Goal: Understand process/instructions

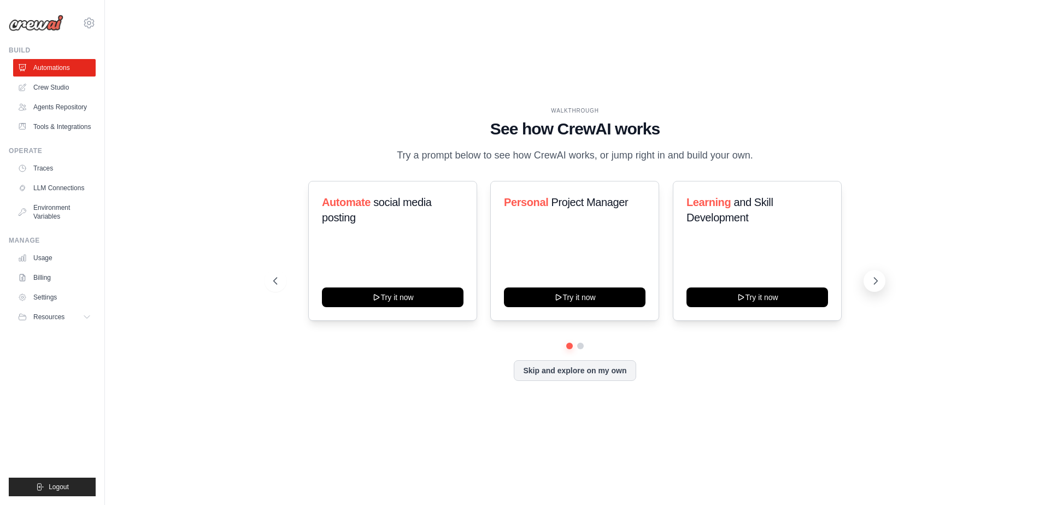
click at [875, 285] on icon at bounding box center [875, 281] width 11 height 11
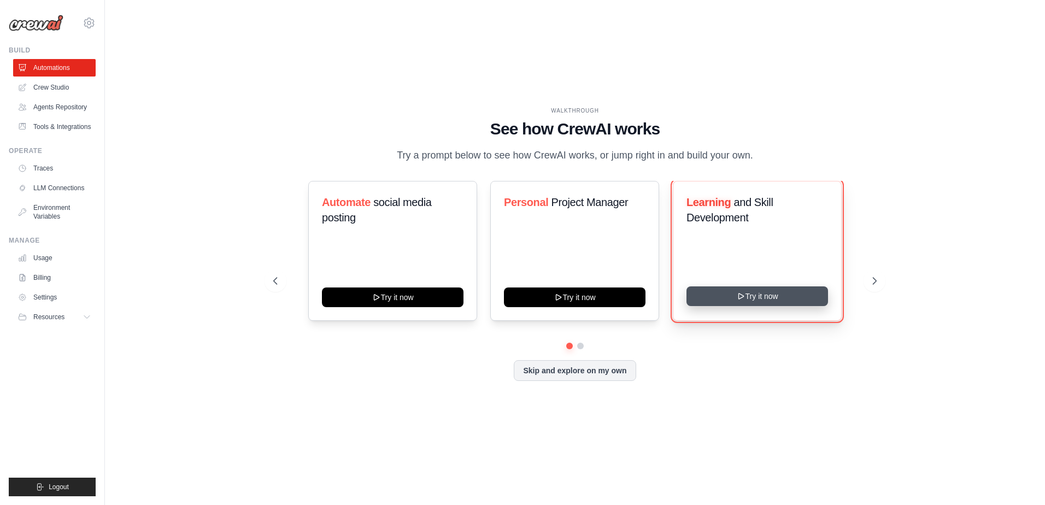
click at [787, 295] on button "Try it now" at bounding box center [758, 297] width 142 height 20
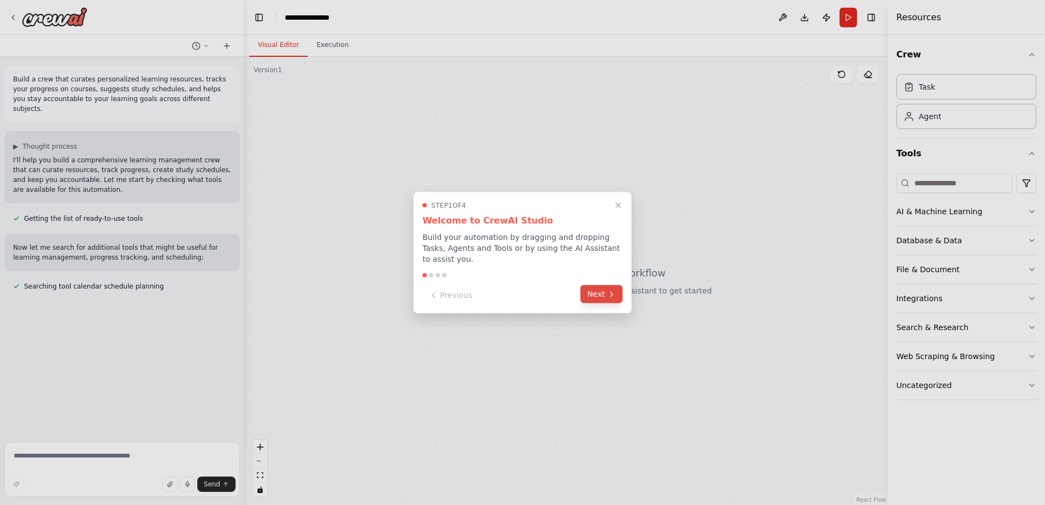
click at [610, 290] on icon at bounding box center [611, 294] width 9 height 9
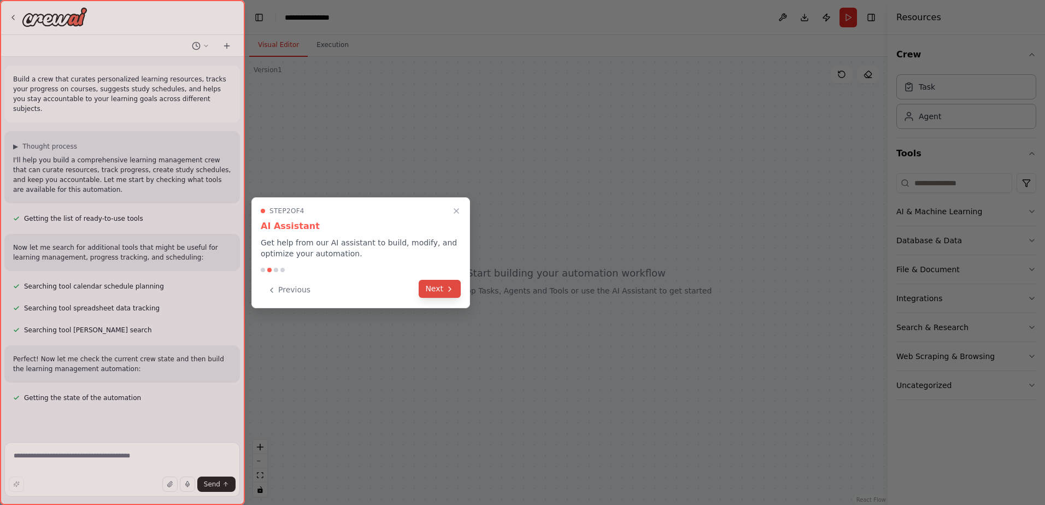
click at [441, 290] on button "Next" at bounding box center [440, 289] width 42 height 18
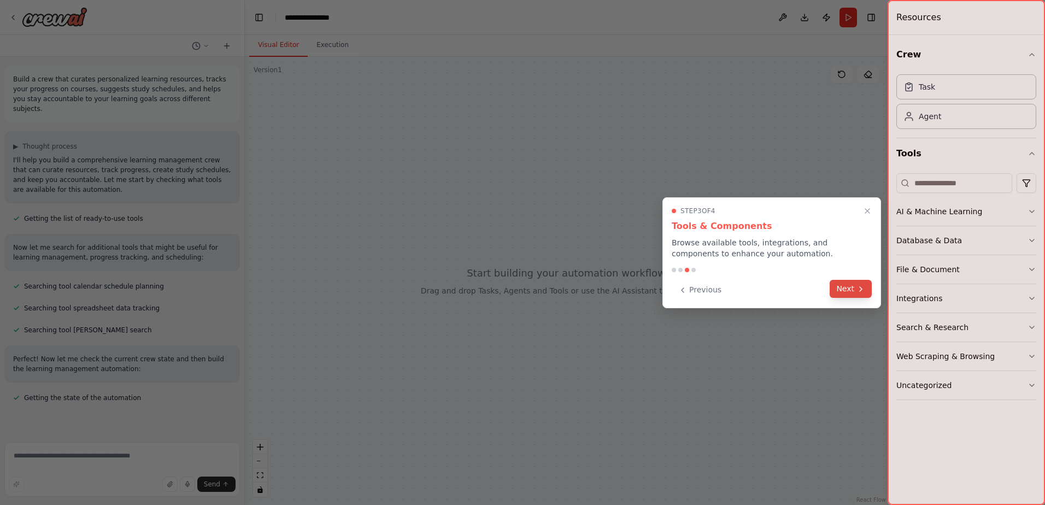
click at [852, 287] on button "Next" at bounding box center [851, 289] width 42 height 18
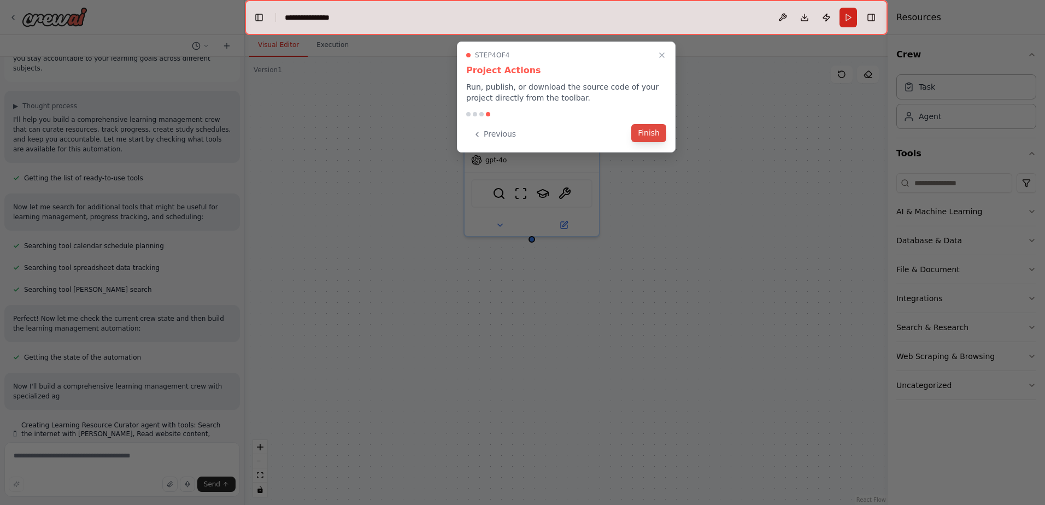
scroll to position [50, 0]
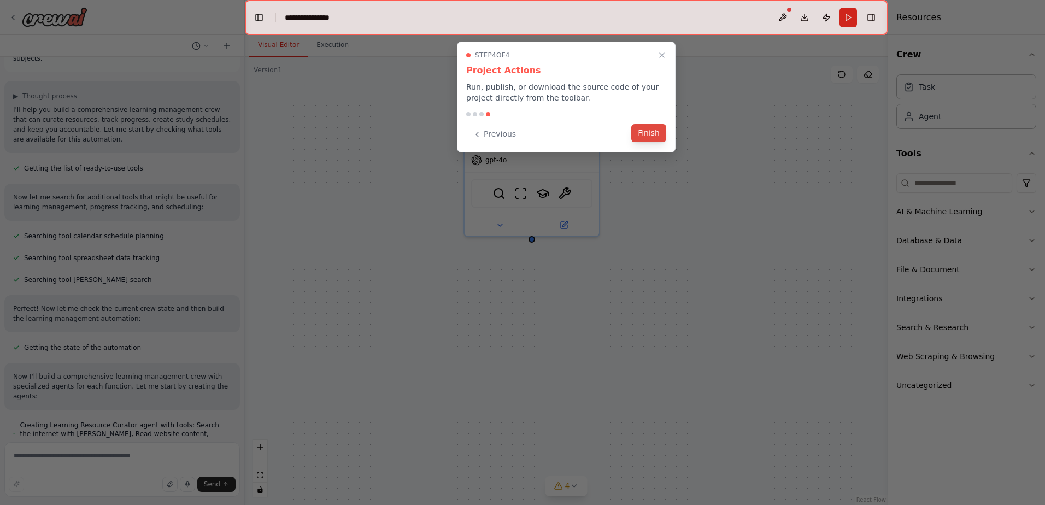
click at [652, 134] on button "Finish" at bounding box center [649, 133] width 35 height 18
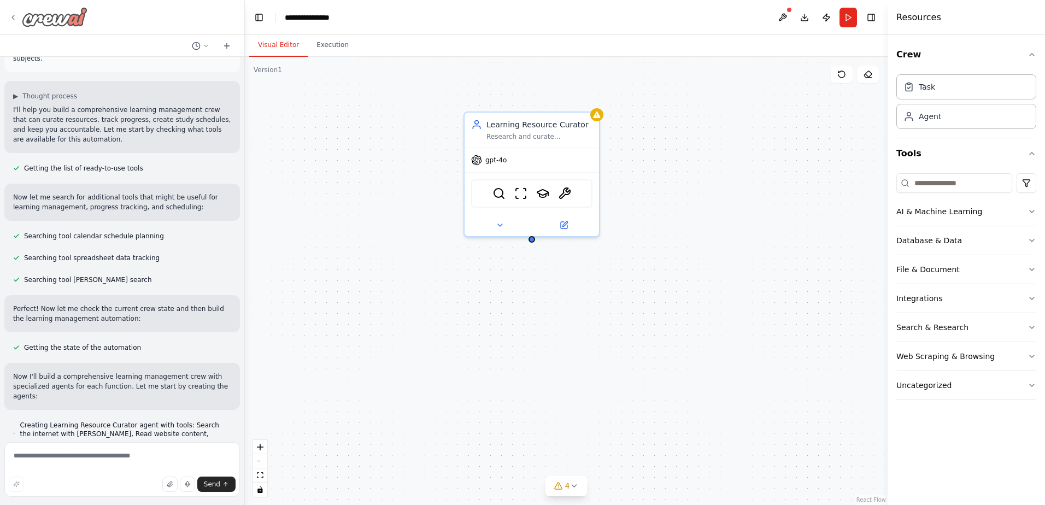
click at [30, 14] on img at bounding box center [55, 17] width 66 height 20
